Goal: Information Seeking & Learning: Check status

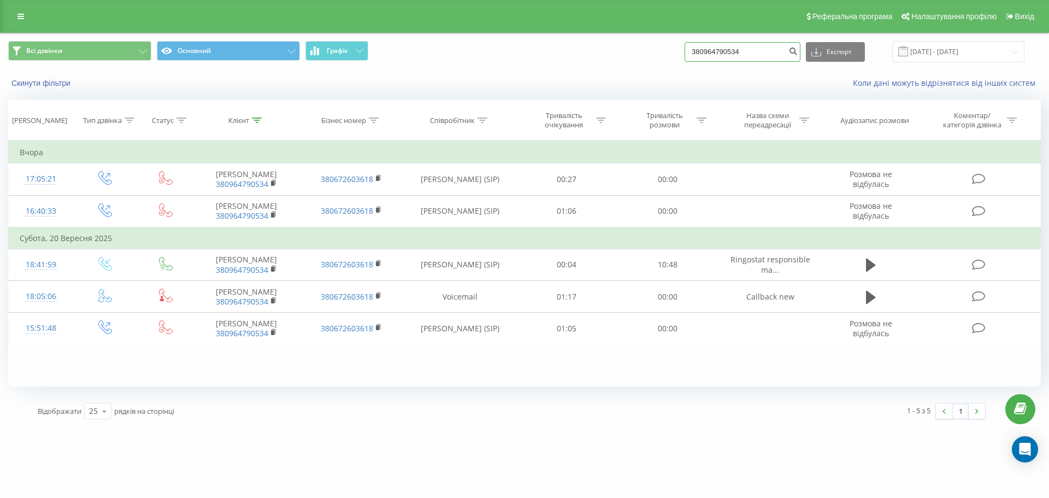
drag, startPoint x: 0, startPoint y: 0, endPoint x: 651, endPoint y: 44, distance: 652.7
click at [651, 44] on div "Всі дзвінки Основний Графік 380964790534 Експорт .csv .xls .xlsx 23.06.2025 - 2…" at bounding box center [524, 51] width 1032 height 21
paste input "98 192 1308"
type input "380 98 192 1308"
click at [798, 52] on icon "submit" at bounding box center [792, 49] width 9 height 7
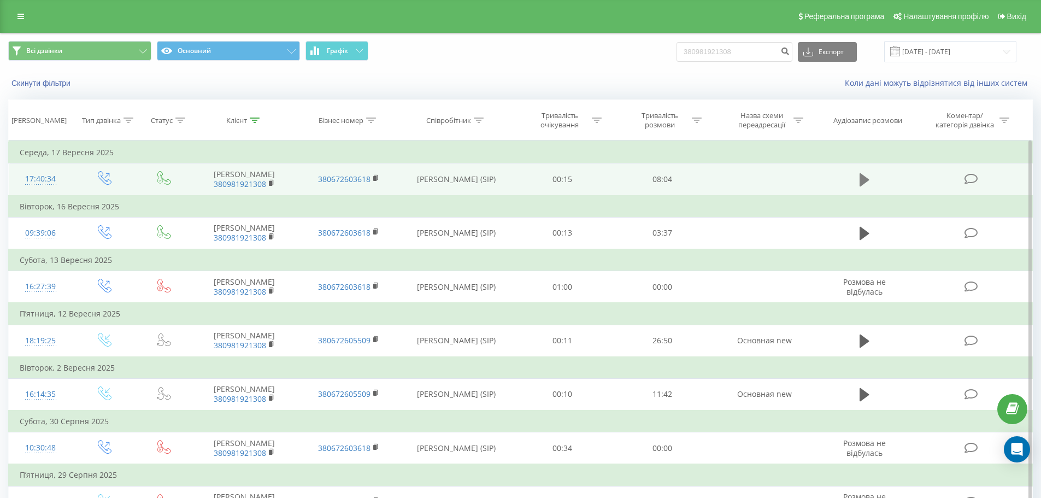
click at [863, 183] on icon at bounding box center [864, 179] width 10 height 13
